Goal: Task Accomplishment & Management: Use online tool/utility

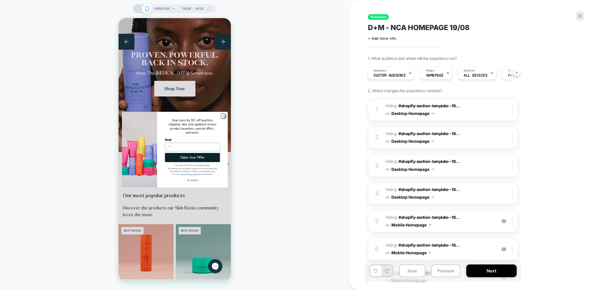
scroll to position [0, 98]
click at [223, 117] on icon "Close dialog" at bounding box center [224, 116] width 2 height 2
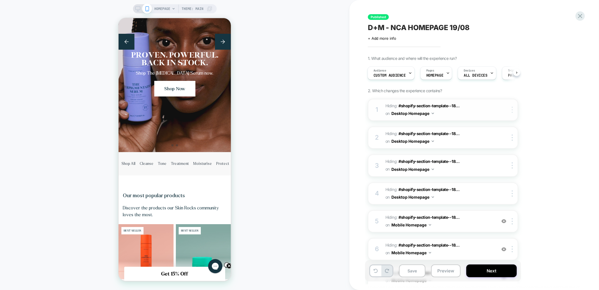
click at [514, 107] on div at bounding box center [512, 110] width 9 height 6
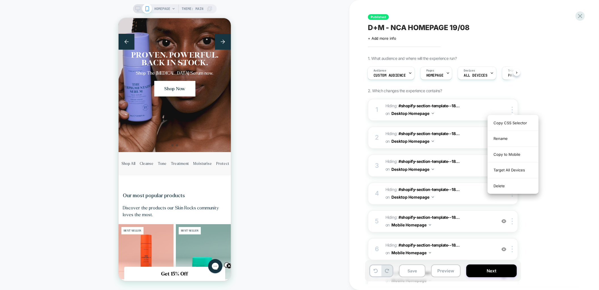
drag, startPoint x: 507, startPoint y: 185, endPoint x: 507, endPoint y: 179, distance: 5.7
click at [507, 185] on div "Delete" at bounding box center [513, 185] width 50 height 15
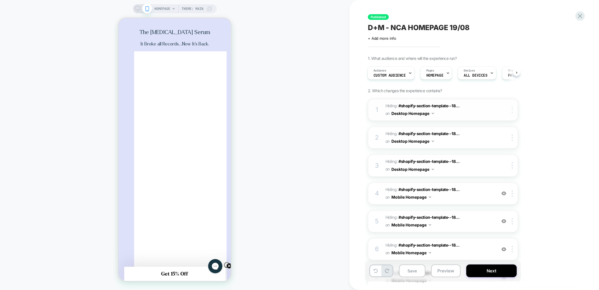
scroll to position [0, 0]
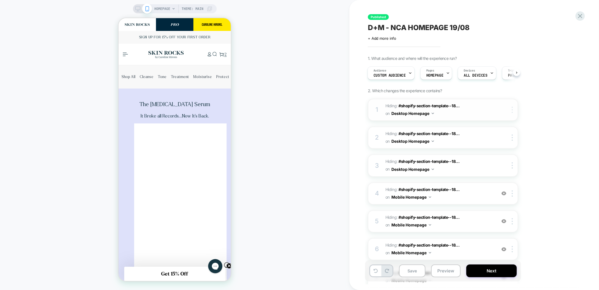
click at [510, 112] on div at bounding box center [512, 110] width 9 height 6
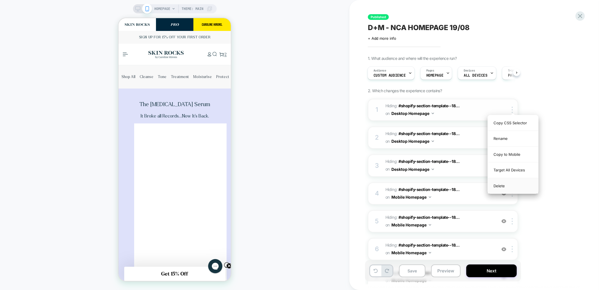
click at [499, 187] on div "Delete" at bounding box center [513, 185] width 50 height 15
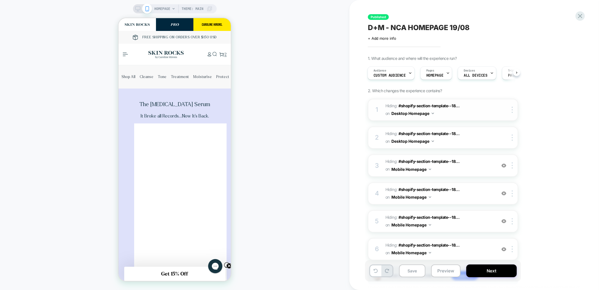
click at [514, 113] on div "1 Hiding : #shopify-section-template--18... #shopify-section-template--18255092…" at bounding box center [443, 110] width 150 height 22
click at [513, 108] on div at bounding box center [512, 110] width 9 height 6
click at [503, 186] on div "Delete" at bounding box center [513, 185] width 50 height 15
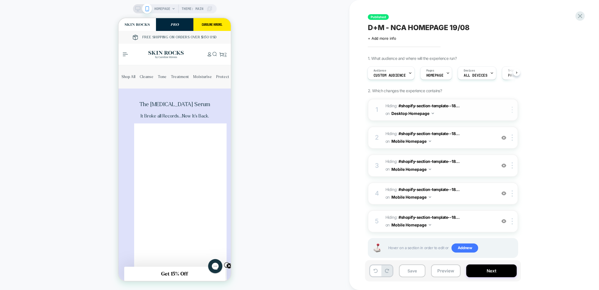
click at [513, 111] on div at bounding box center [512, 110] width 9 height 6
click at [506, 185] on div "Delete" at bounding box center [513, 185] width 50 height 15
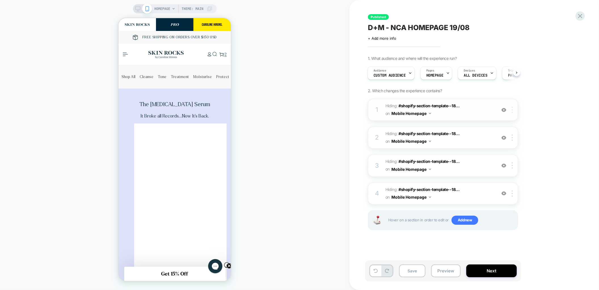
click at [513, 112] on div at bounding box center [512, 110] width 9 height 6
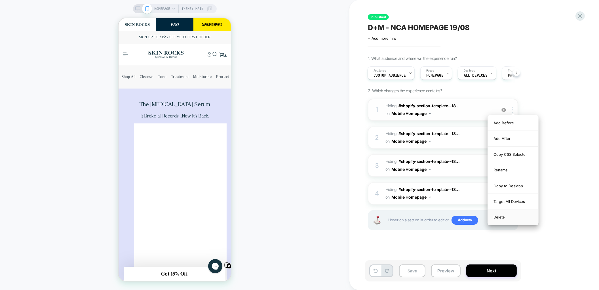
click at [506, 213] on div "Delete" at bounding box center [513, 216] width 50 height 15
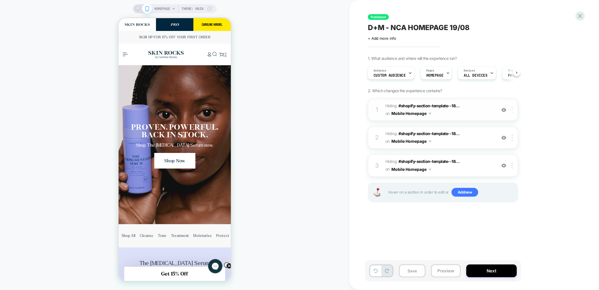
click at [512, 110] on img at bounding box center [512, 110] width 1 height 6
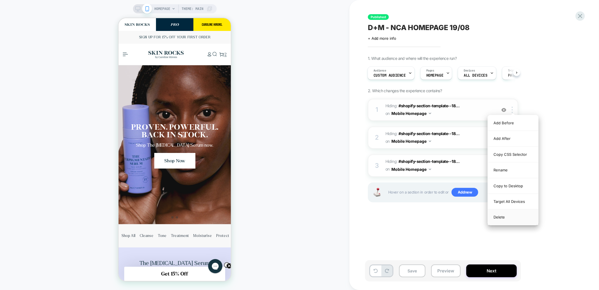
click at [498, 216] on div "Delete" at bounding box center [513, 216] width 50 height 15
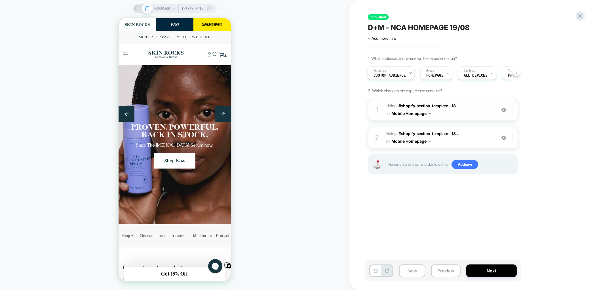
click at [513, 107] on div at bounding box center [512, 110] width 9 height 6
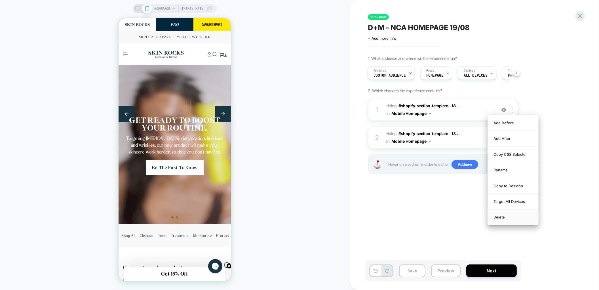
scroll to position [0, 0]
click at [504, 214] on div "Delete" at bounding box center [513, 216] width 50 height 15
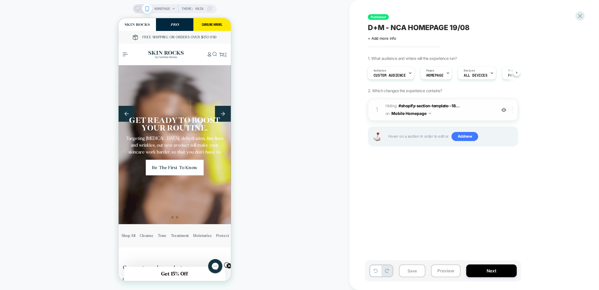
click at [511, 111] on div at bounding box center [512, 110] width 9 height 6
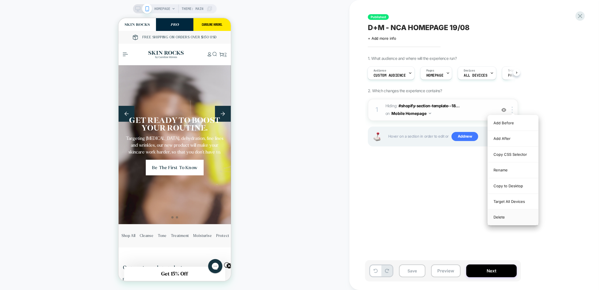
click at [501, 224] on div "Delete" at bounding box center [513, 216] width 50 height 15
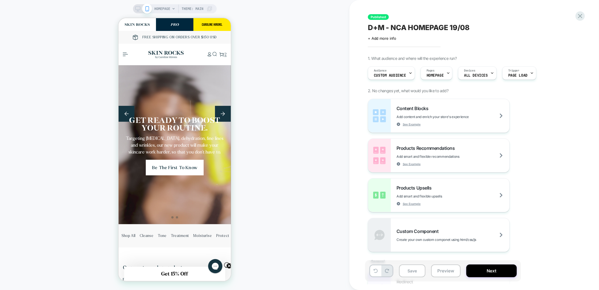
click at [186, 8] on span "Theme: MAIN" at bounding box center [193, 8] width 22 height 9
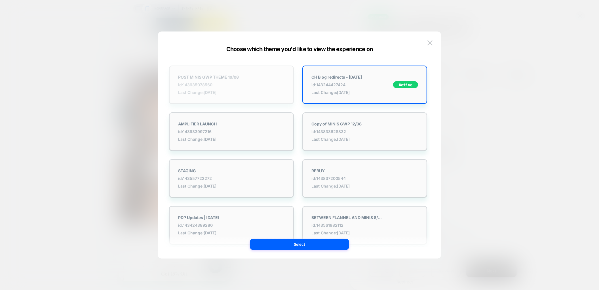
click at [219, 80] on div "POST MINIS GWP THEME 19/08 id: 143935078560 Last Change: [DATE]" at bounding box center [208, 85] width 61 height 20
